Goal: Information Seeking & Learning: Compare options

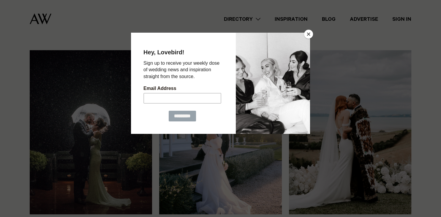
click at [309, 34] on button "Close" at bounding box center [308, 34] width 9 height 9
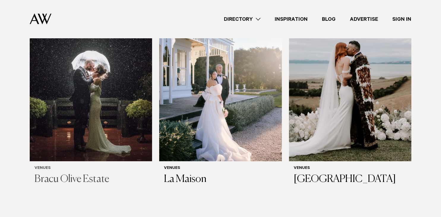
scroll to position [157, 0]
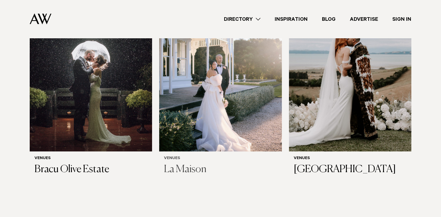
click at [187, 169] on h3 "La Maison" at bounding box center [220, 170] width 113 height 12
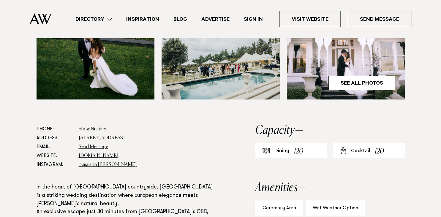
scroll to position [219, 0]
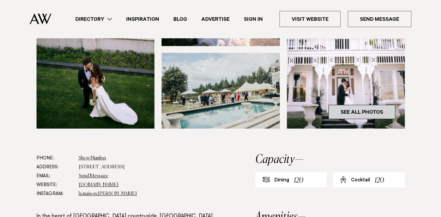
click at [372, 113] on link "See All Photos" at bounding box center [361, 112] width 67 height 14
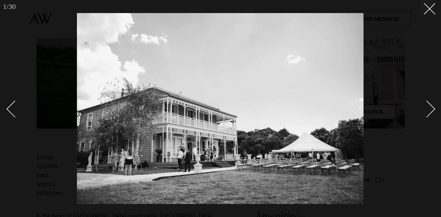
click at [433, 111] on div "Next slide" at bounding box center [426, 108] width 17 height 17
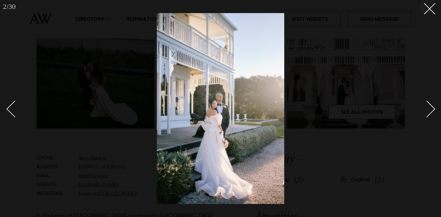
click at [433, 111] on div "Next slide" at bounding box center [426, 108] width 17 height 17
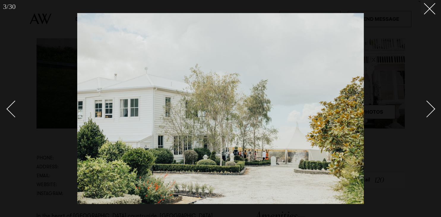
click at [433, 111] on div "Next slide" at bounding box center [426, 108] width 17 height 17
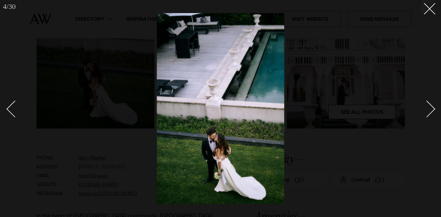
click at [433, 111] on div "Next slide" at bounding box center [426, 108] width 17 height 17
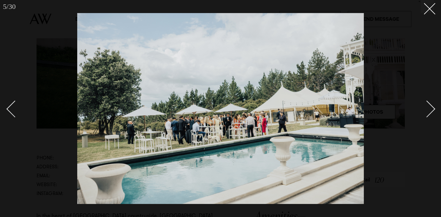
click at [433, 111] on div "Next slide" at bounding box center [426, 108] width 17 height 17
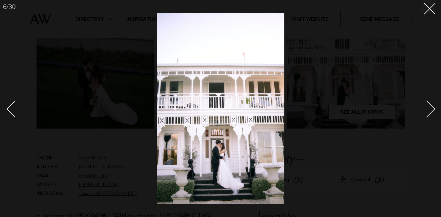
click at [433, 111] on div "Next slide" at bounding box center [426, 108] width 17 height 17
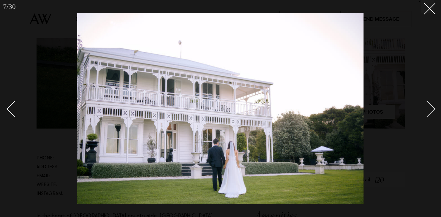
click at [433, 111] on div "Next slide" at bounding box center [426, 108] width 17 height 17
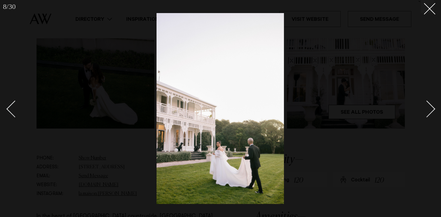
click at [433, 111] on div "Next slide" at bounding box center [426, 108] width 17 height 17
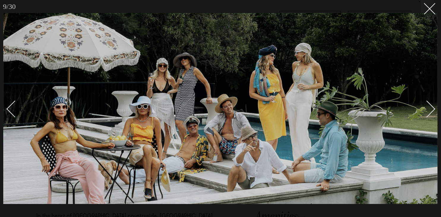
click at [433, 111] on div "Next slide" at bounding box center [426, 108] width 17 height 17
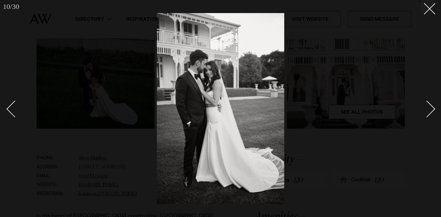
click at [433, 111] on div "Next slide" at bounding box center [426, 108] width 17 height 17
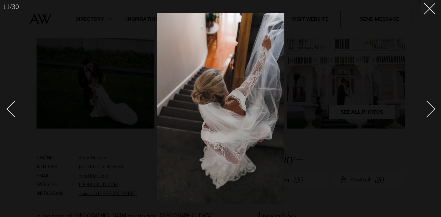
click at [433, 111] on div "Next slide" at bounding box center [426, 108] width 17 height 17
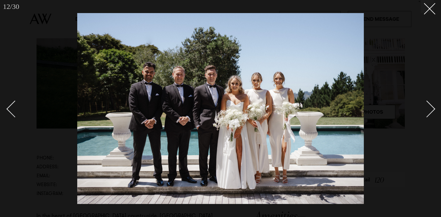
click at [433, 111] on div "Next slide" at bounding box center [426, 108] width 17 height 17
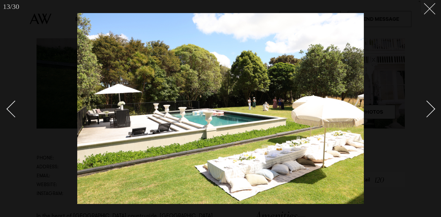
click at [432, 9] on button at bounding box center [427, 6] width 13 height 13
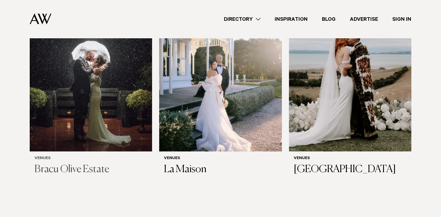
scroll to position [125, 0]
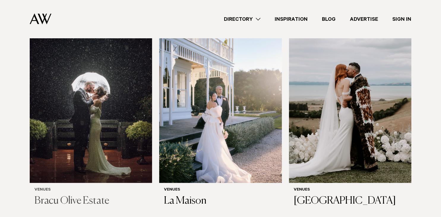
click at [58, 199] on h3 "Bracu Olive Estate" at bounding box center [90, 201] width 113 height 12
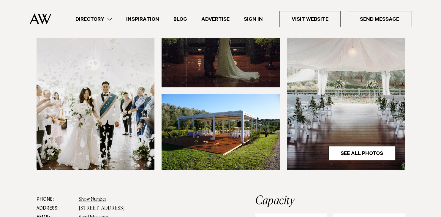
scroll to position [188, 0]
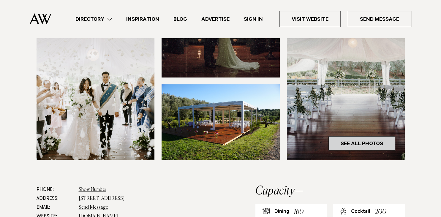
click at [368, 140] on link "See All Photos" at bounding box center [361, 143] width 67 height 14
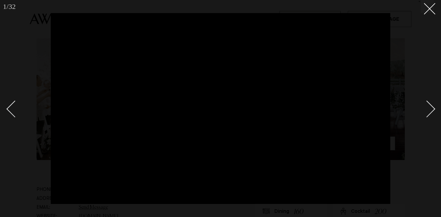
click at [432, 113] on link at bounding box center [423, 109] width 21 height 30
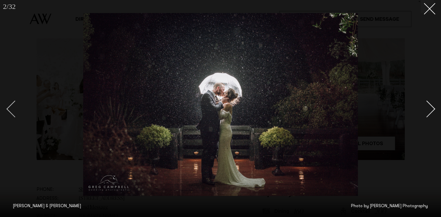
click at [8, 109] on div "Previous slide" at bounding box center [15, 108] width 17 height 17
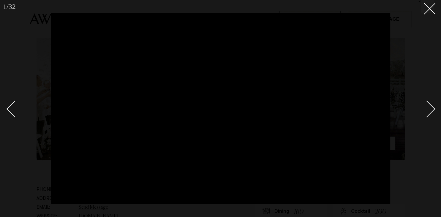
click at [431, 107] on div "Next slide" at bounding box center [426, 108] width 17 height 17
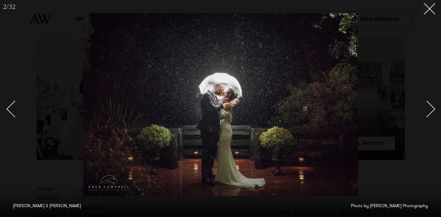
click at [431, 107] on div "Next slide" at bounding box center [426, 108] width 17 height 17
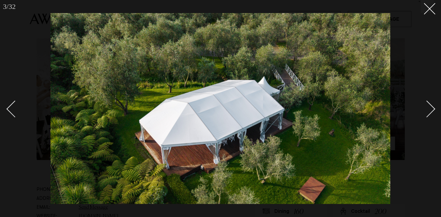
click at [431, 107] on div "Next slide" at bounding box center [426, 108] width 17 height 17
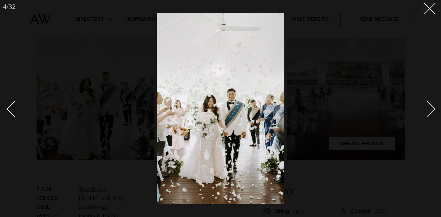
click at [431, 107] on div "Next slide" at bounding box center [426, 108] width 17 height 17
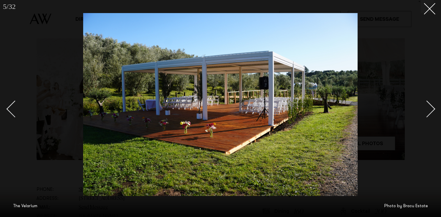
click at [431, 107] on div "Next slide" at bounding box center [426, 108] width 17 height 17
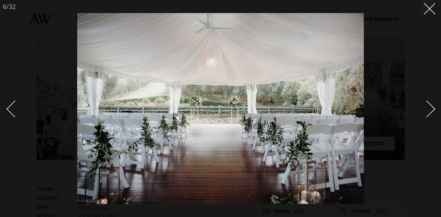
click at [434, 109] on div "Next slide" at bounding box center [426, 108] width 17 height 17
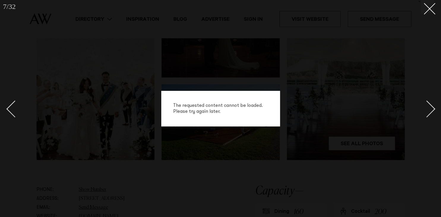
click at [434, 109] on div "Next slide" at bounding box center [426, 108] width 17 height 17
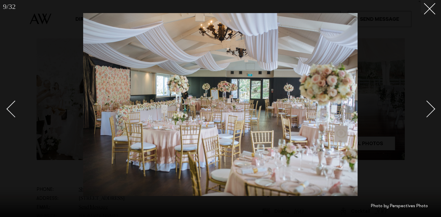
click at [434, 109] on div "Next slide" at bounding box center [426, 108] width 17 height 17
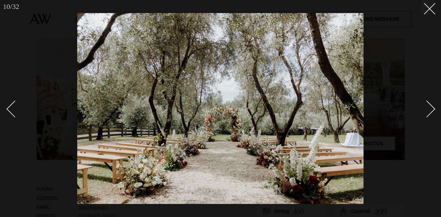
click at [434, 109] on div "Next slide" at bounding box center [426, 108] width 17 height 17
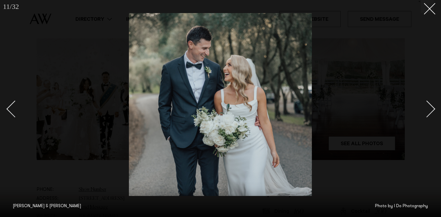
click at [434, 109] on div "Next slide" at bounding box center [426, 108] width 17 height 17
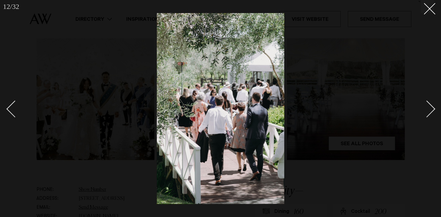
click at [434, 109] on div "Next slide" at bounding box center [426, 108] width 17 height 17
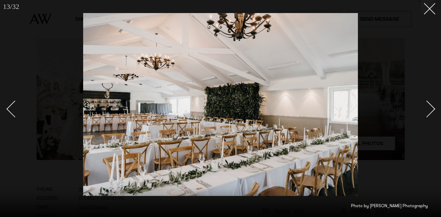
click at [434, 109] on div "Next slide" at bounding box center [426, 108] width 17 height 17
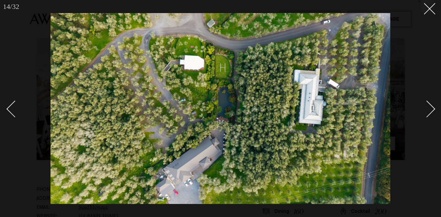
click at [434, 109] on div "Next slide" at bounding box center [426, 108] width 17 height 17
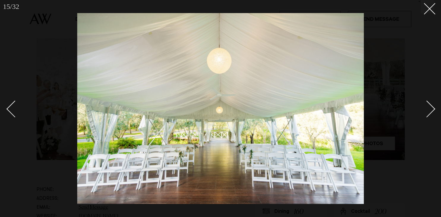
click at [434, 109] on div "Next slide" at bounding box center [426, 108] width 17 height 17
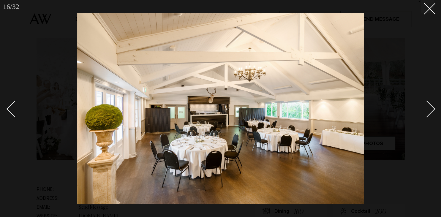
click at [434, 109] on div "Next slide" at bounding box center [426, 108] width 17 height 17
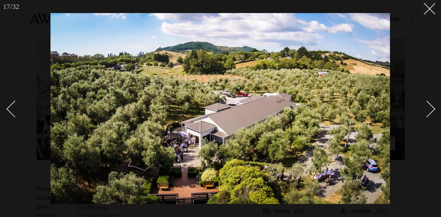
click at [434, 109] on div "Next slide" at bounding box center [426, 108] width 17 height 17
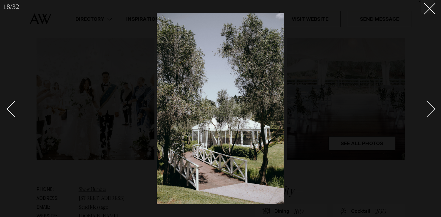
click at [434, 109] on div "Next slide" at bounding box center [426, 108] width 17 height 17
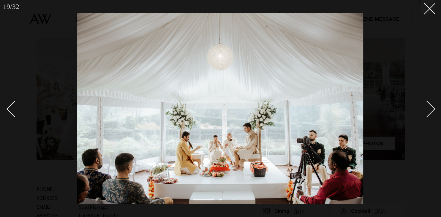
click at [434, 109] on div "Next slide" at bounding box center [426, 108] width 17 height 17
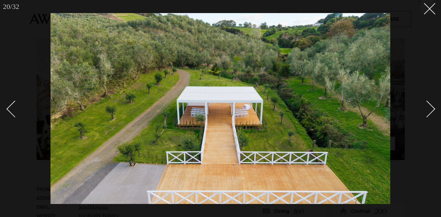
click at [434, 109] on div "Next slide" at bounding box center [426, 108] width 17 height 17
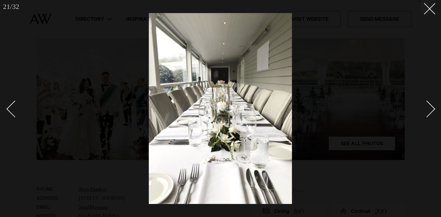
click at [434, 109] on div "Next slide" at bounding box center [426, 108] width 17 height 17
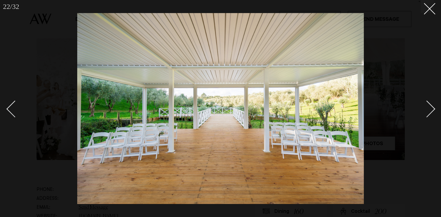
click at [434, 109] on div "Next slide" at bounding box center [426, 108] width 17 height 17
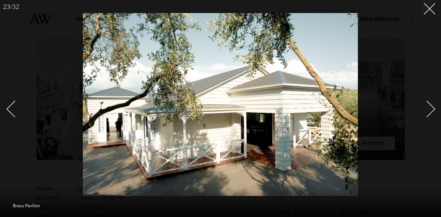
click at [434, 109] on div "Next slide" at bounding box center [426, 108] width 17 height 17
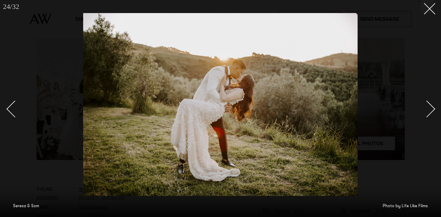
click at [434, 109] on div "Next slide" at bounding box center [426, 108] width 17 height 17
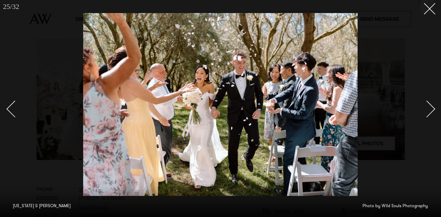
click at [434, 109] on div "Next slide" at bounding box center [426, 108] width 17 height 17
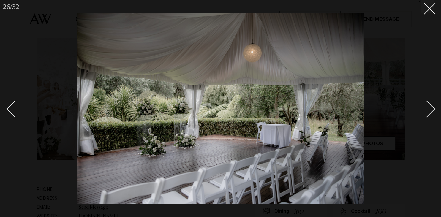
click at [434, 109] on div "Next slide" at bounding box center [426, 108] width 17 height 17
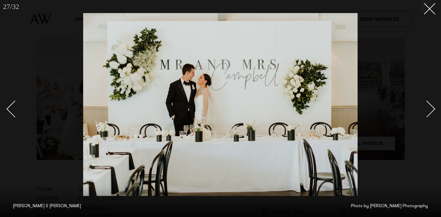
click at [434, 109] on div "Next slide" at bounding box center [426, 108] width 17 height 17
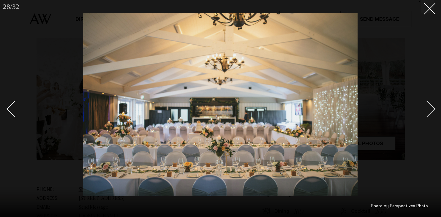
click at [434, 109] on div "Next slide" at bounding box center [426, 108] width 17 height 17
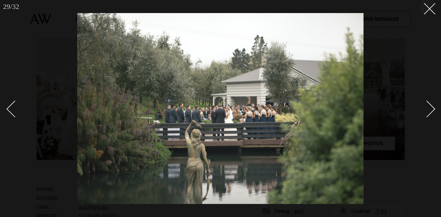
click at [432, 112] on link at bounding box center [423, 109] width 21 height 30
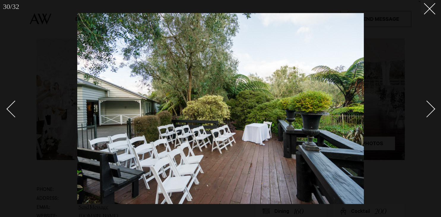
click at [428, 107] on div "Next slide" at bounding box center [426, 108] width 17 height 17
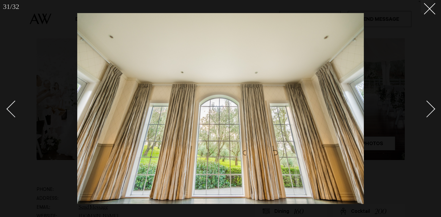
click at [428, 107] on div "Next slide" at bounding box center [426, 108] width 17 height 17
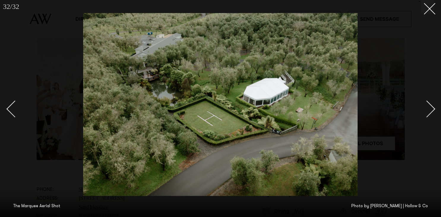
click at [428, 107] on div "Next slide" at bounding box center [426, 108] width 17 height 17
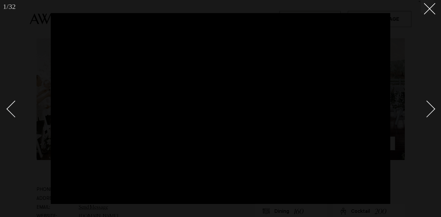
click at [434, 108] on div "Next slide" at bounding box center [426, 108] width 17 height 17
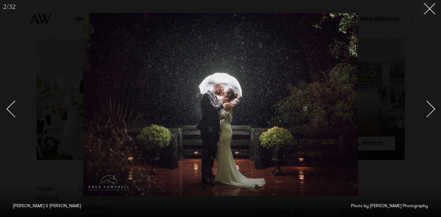
click at [434, 108] on div "Next slide" at bounding box center [426, 108] width 17 height 17
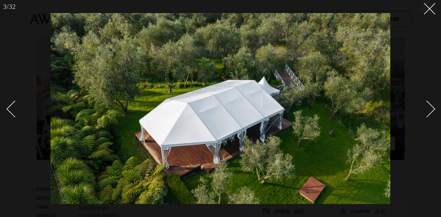
click at [434, 108] on div "Next slide" at bounding box center [426, 108] width 17 height 17
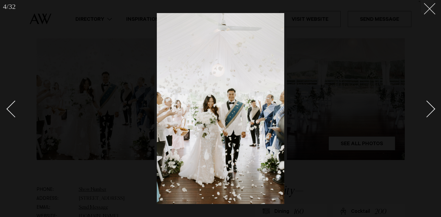
click at [428, 8] on icon at bounding box center [427, 6] width 7 height 7
